Goal: Transaction & Acquisition: Purchase product/service

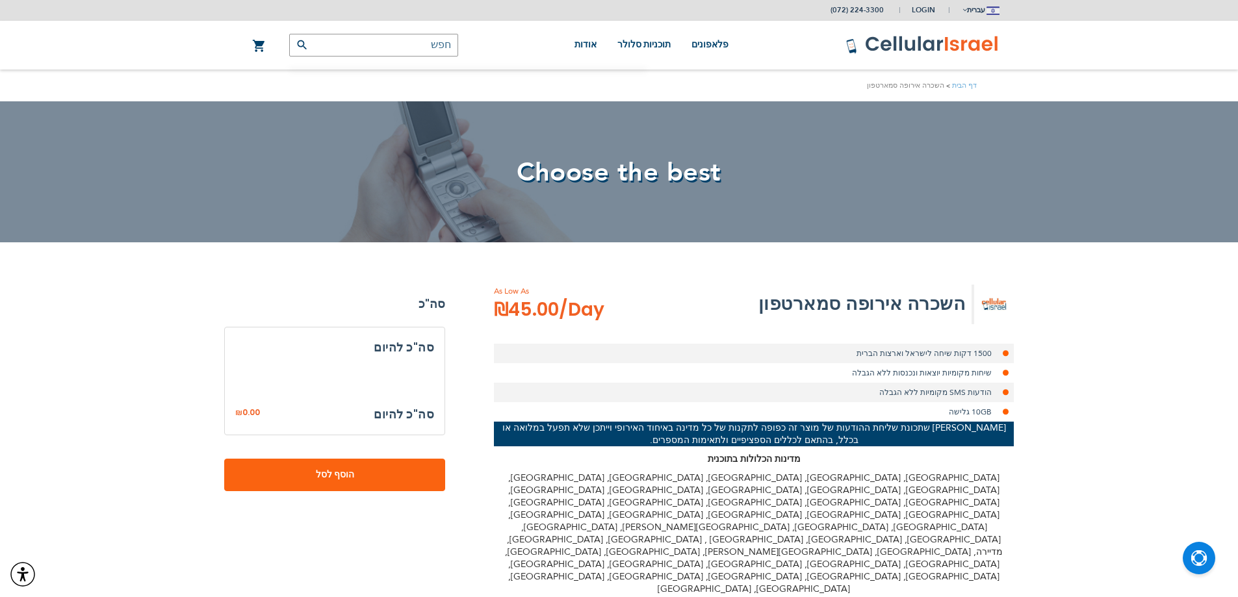
select select
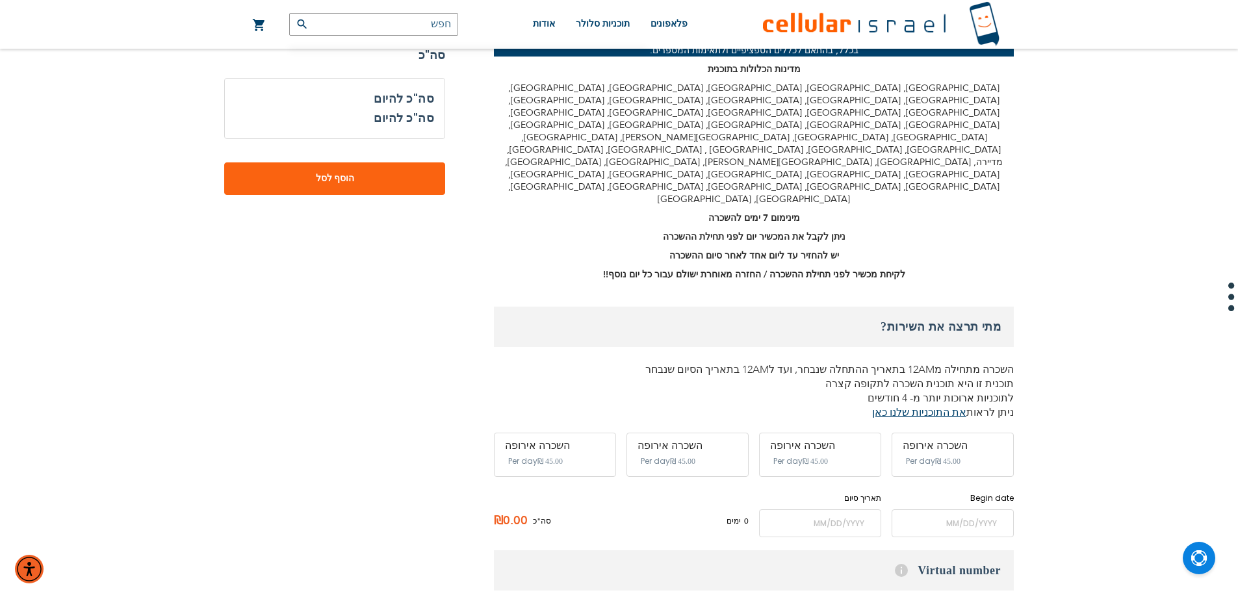
scroll to position [455, 0]
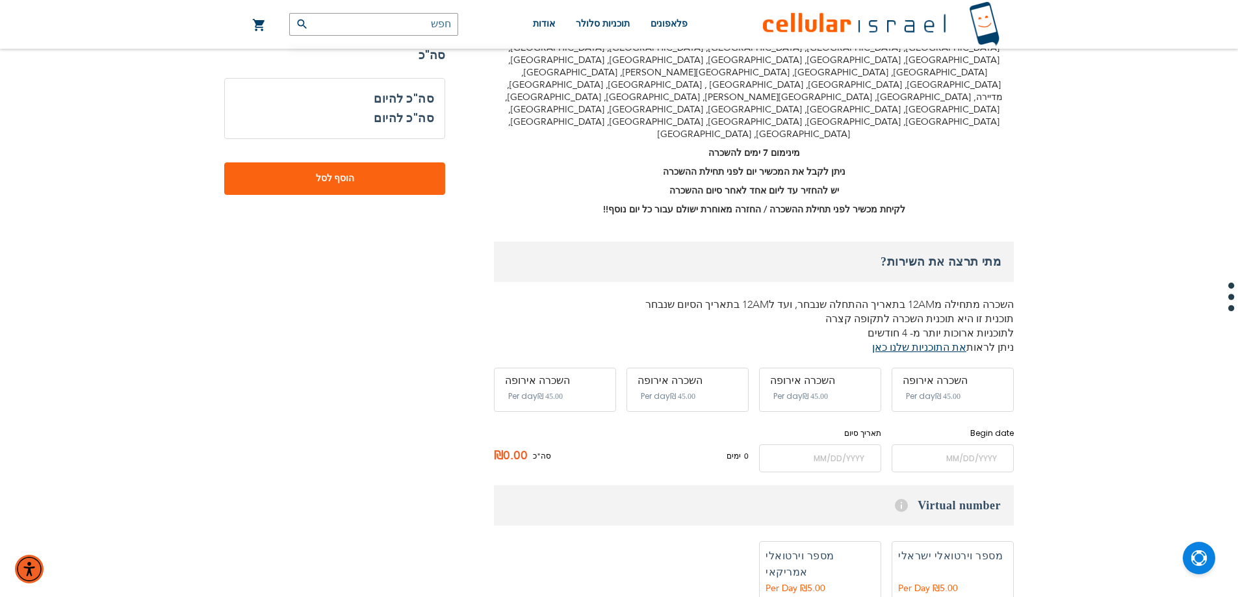
click at [931, 375] on div "השכרה אירופה" at bounding box center [953, 381] width 100 height 12
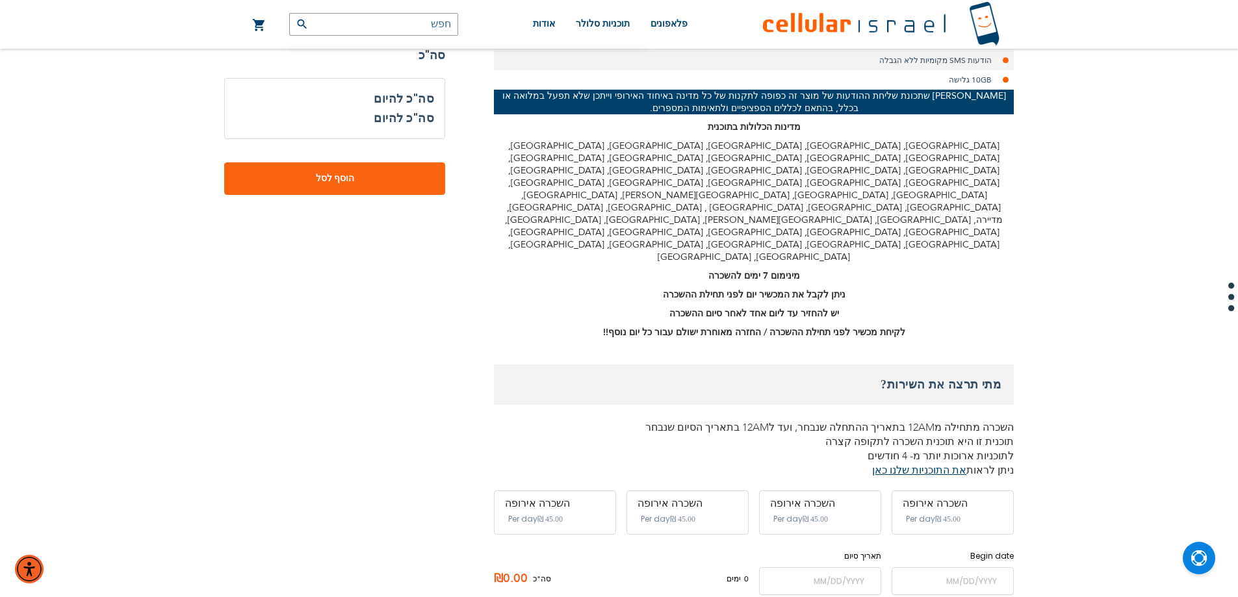
scroll to position [325, 0]
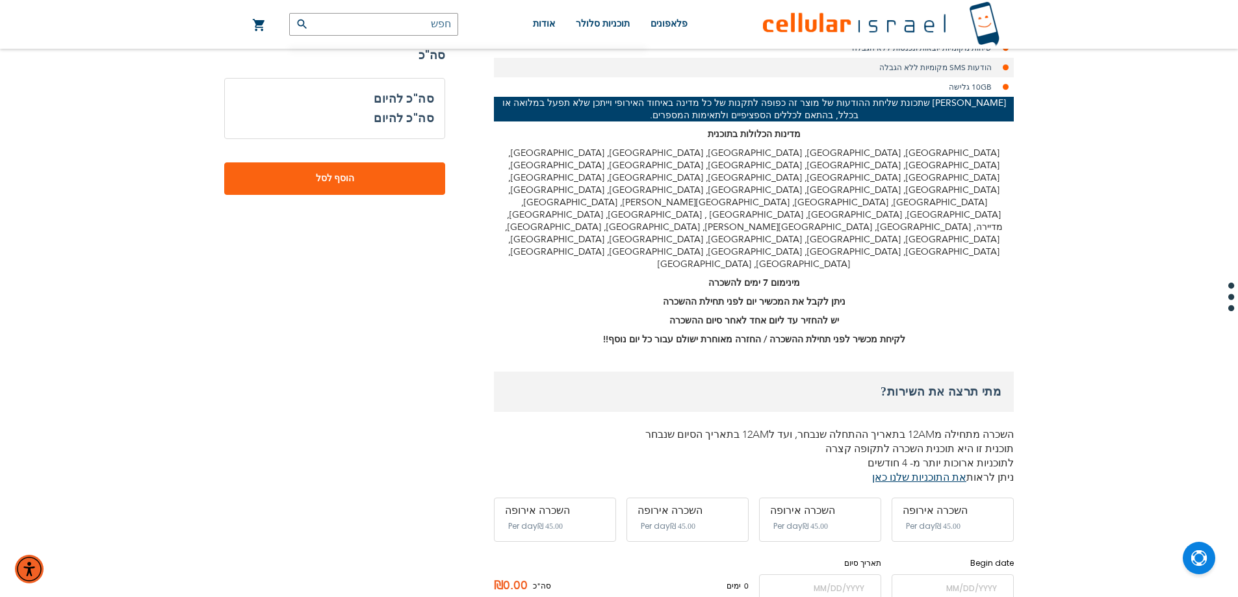
click at [429, 23] on input "text" at bounding box center [373, 24] width 169 height 23
click at [375, 61] on div "No Result" at bounding box center [468, 59] width 342 height 23
click at [432, 22] on input "אוקרינה" at bounding box center [373, 24] width 169 height 23
type input "[GEOGRAPHIC_DATA]"
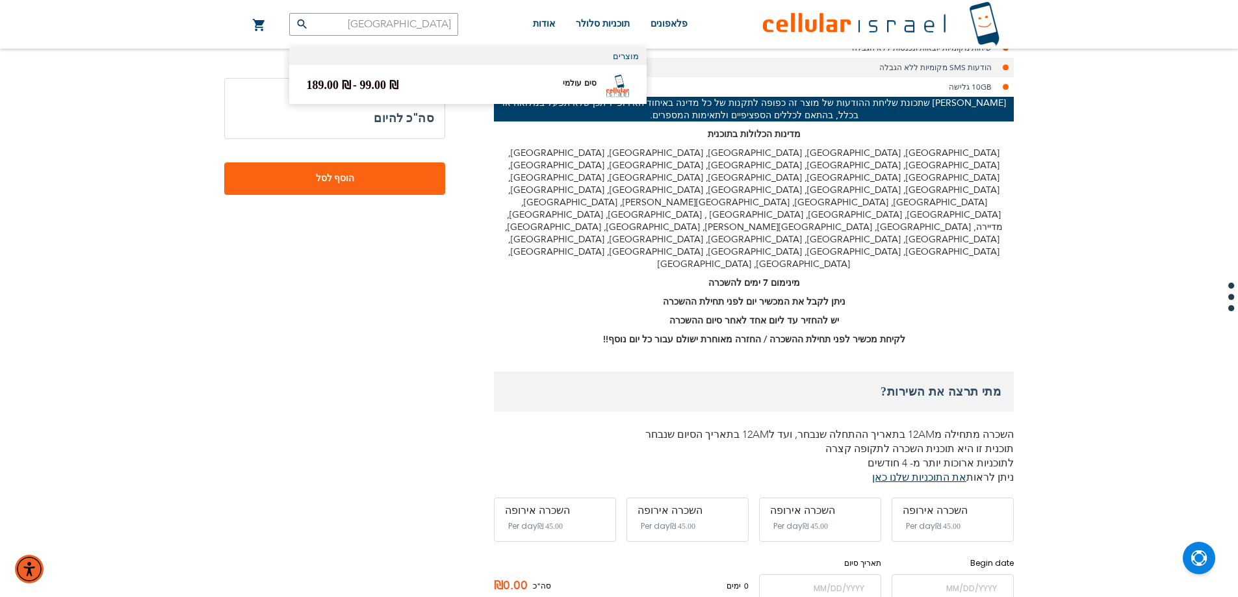
click at [450, 85] on div "סים עולמי מ- ‏99.00 ₪ מחיר רגיל ‏180.00 ₪ ל- ‏189.00 ₪ מחיר רגיל ‏270.00 ₪" at bounding box center [452, 86] width 290 height 23
click at [366, 79] on span "‏99.00 ₪" at bounding box center [379, 85] width 38 height 13
click at [579, 79] on link "סים עולמי" at bounding box center [580, 83] width 34 height 10
